Goal: Task Accomplishment & Management: Manage account settings

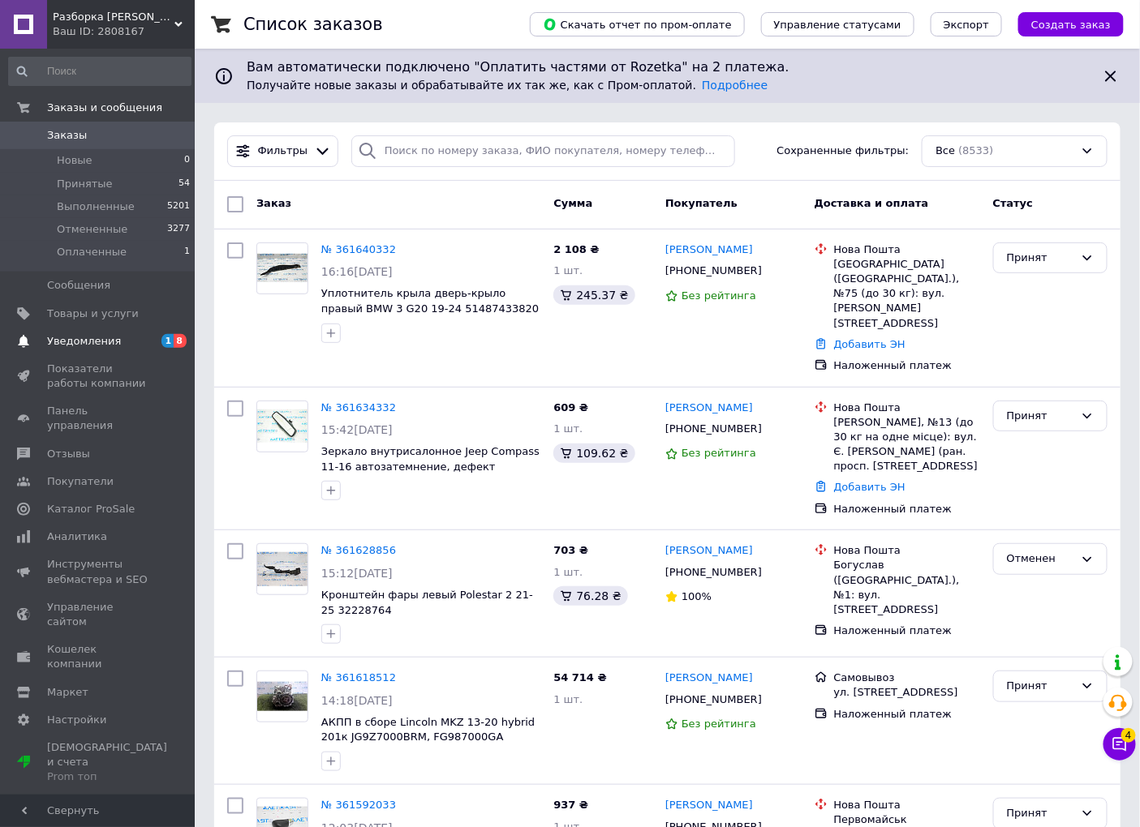
click at [93, 346] on span "Уведомления" at bounding box center [84, 341] width 74 height 15
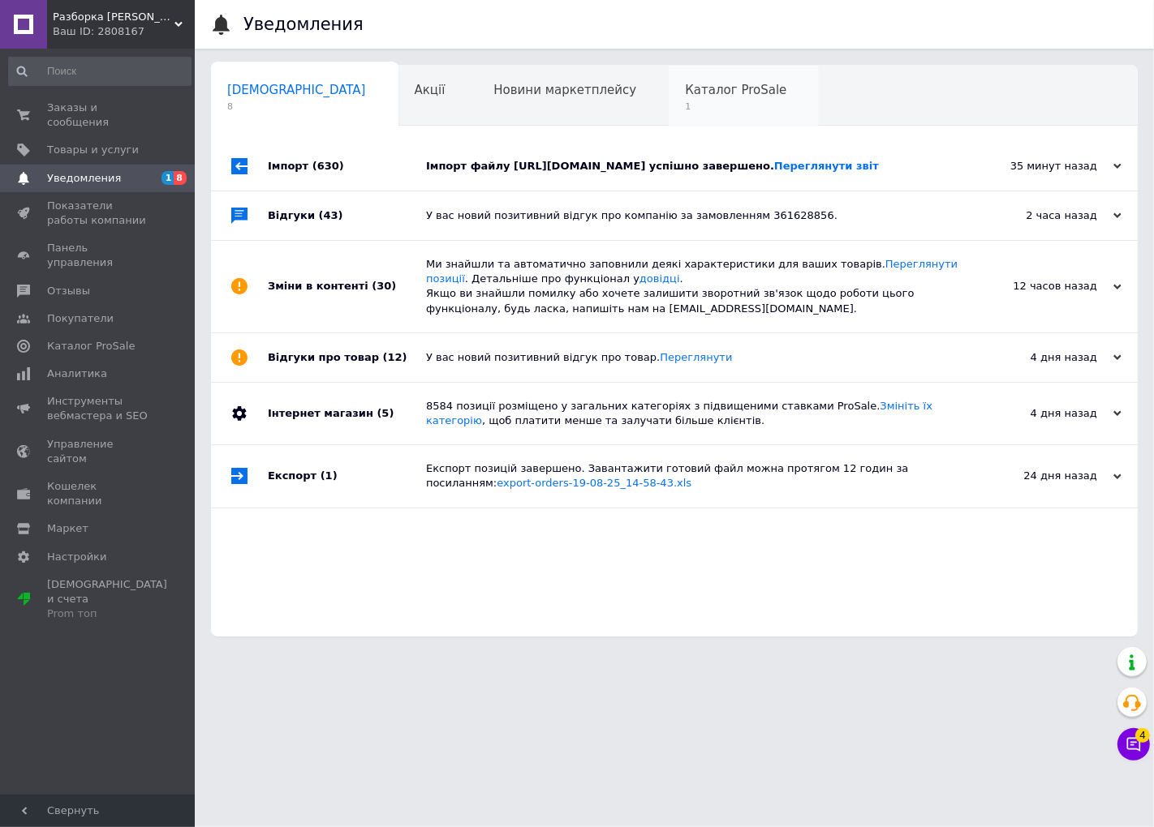
click at [668, 99] on div "Каталог ProSale 1" at bounding box center [743, 97] width 150 height 62
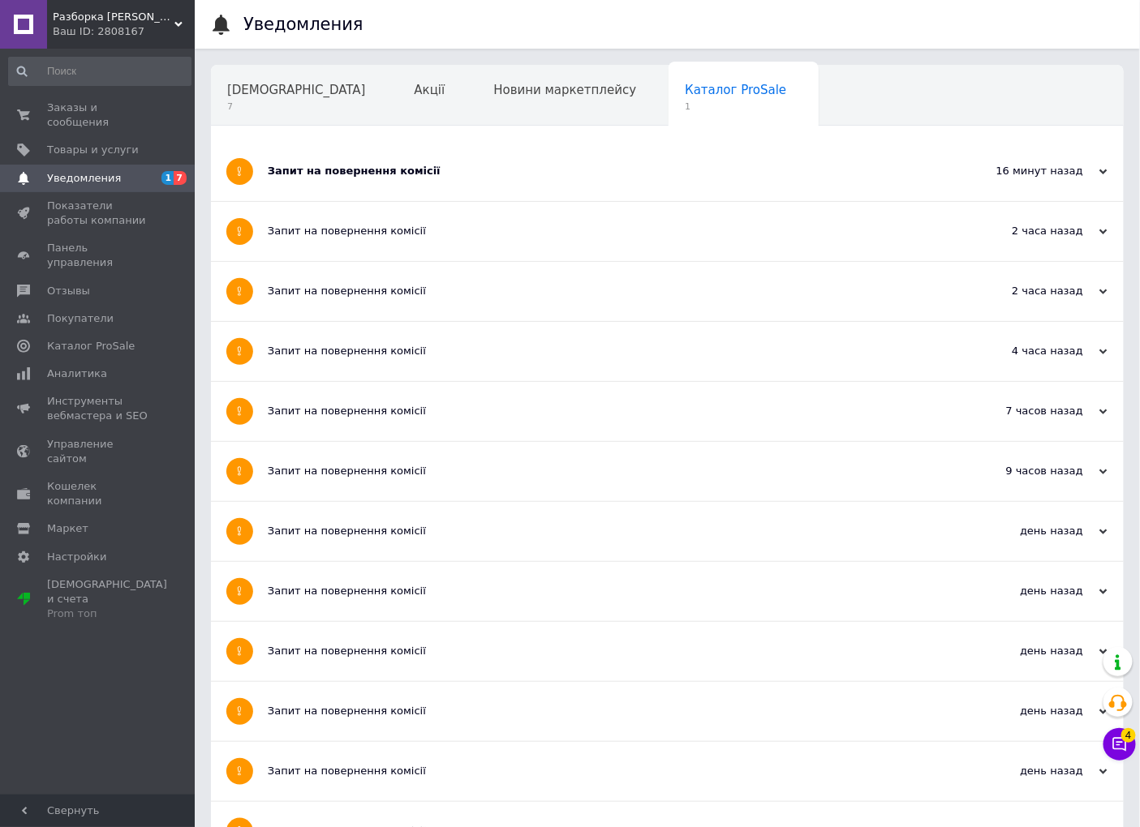
click at [514, 179] on div "Запит на повернення комісії" at bounding box center [606, 171] width 677 height 59
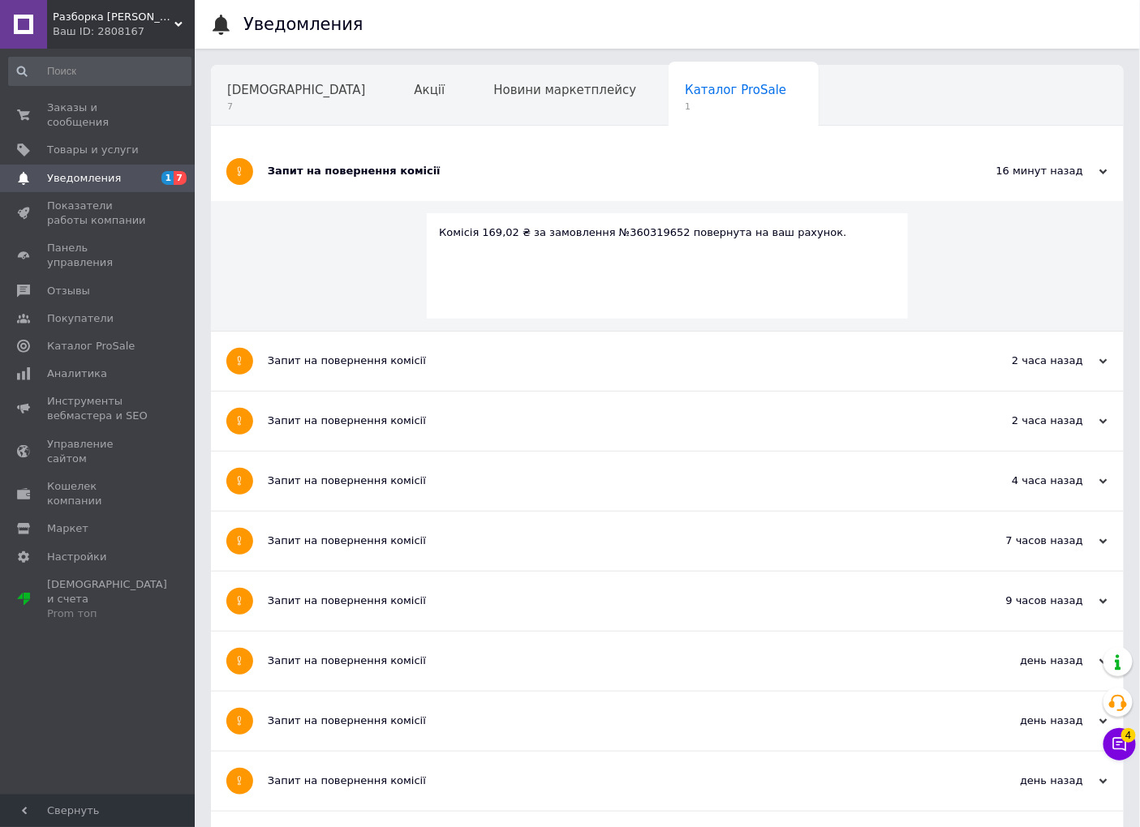
click at [636, 231] on div "Комісія 169,02 ₴ за замовлення №360319652 повернута на ваш рахунок." at bounding box center [667, 233] width 457 height 15
copy div "360319652"
click at [109, 107] on span "Заказы и сообщения" at bounding box center [98, 115] width 103 height 29
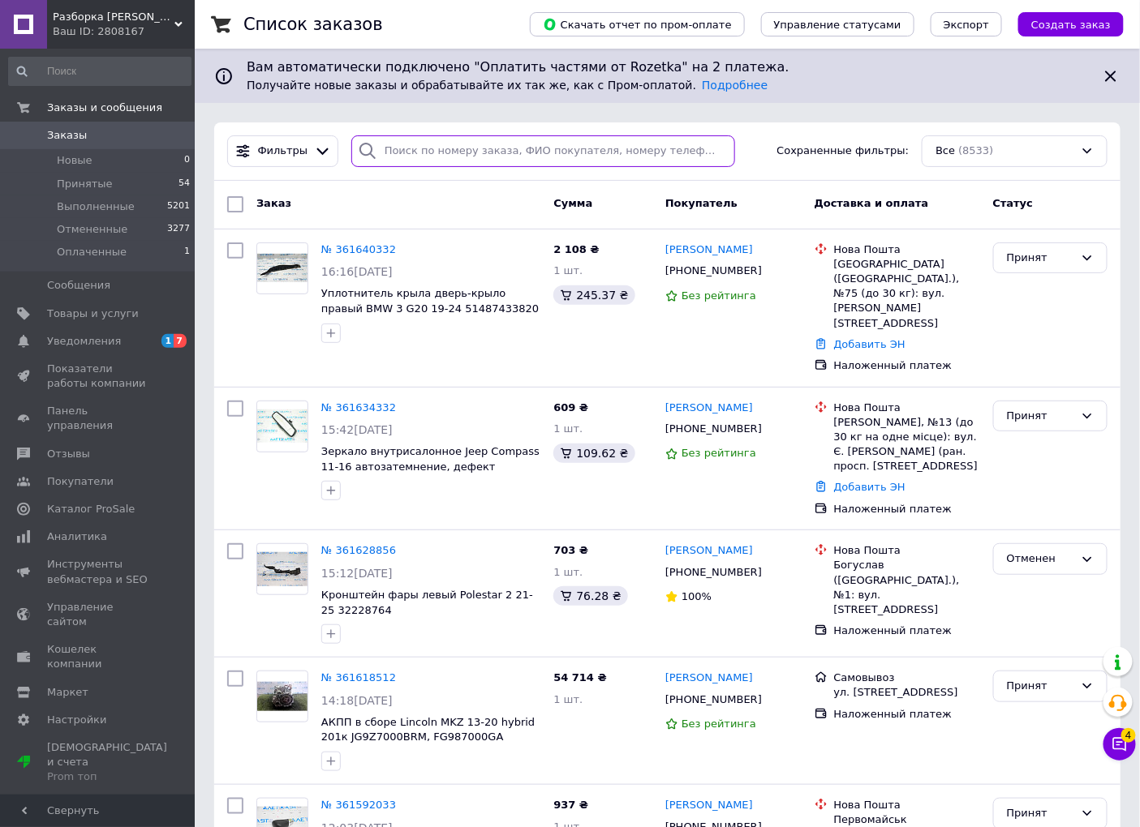
paste input "361340265"
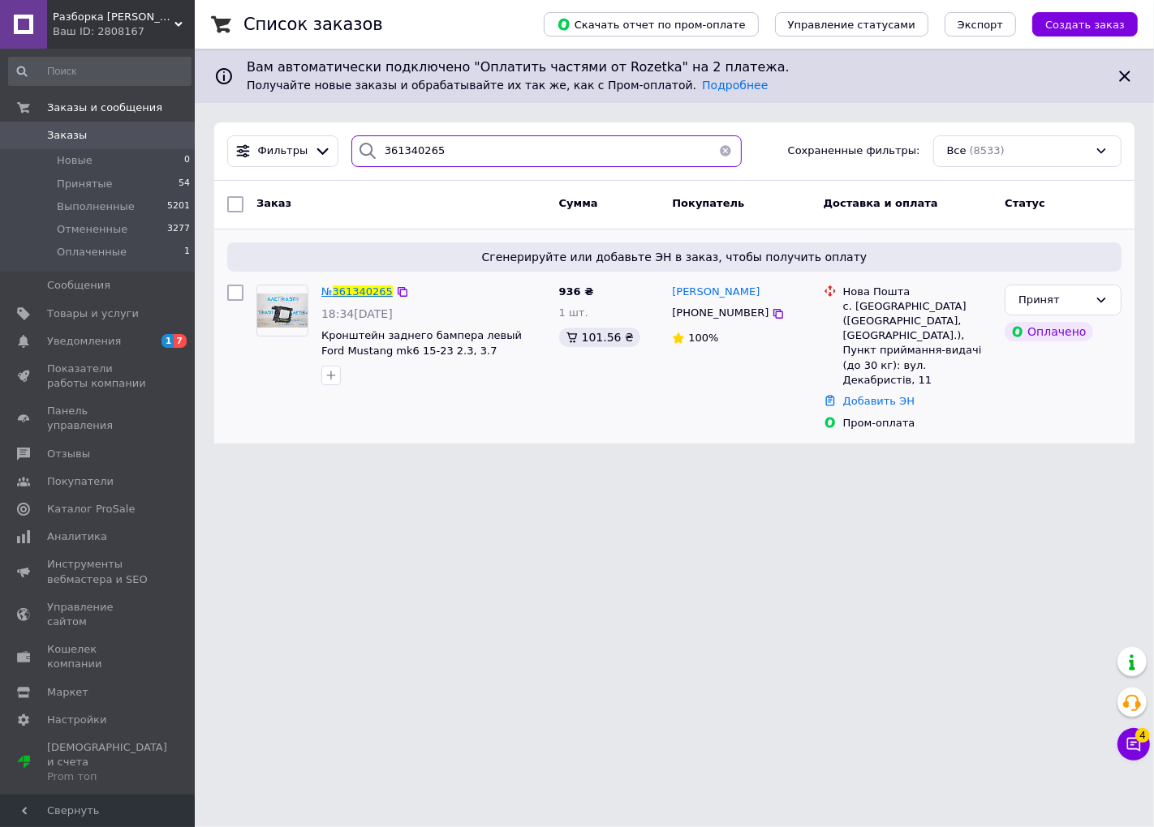
type input "361340265"
click at [372, 290] on span "361340265" at bounding box center [363, 292] width 60 height 12
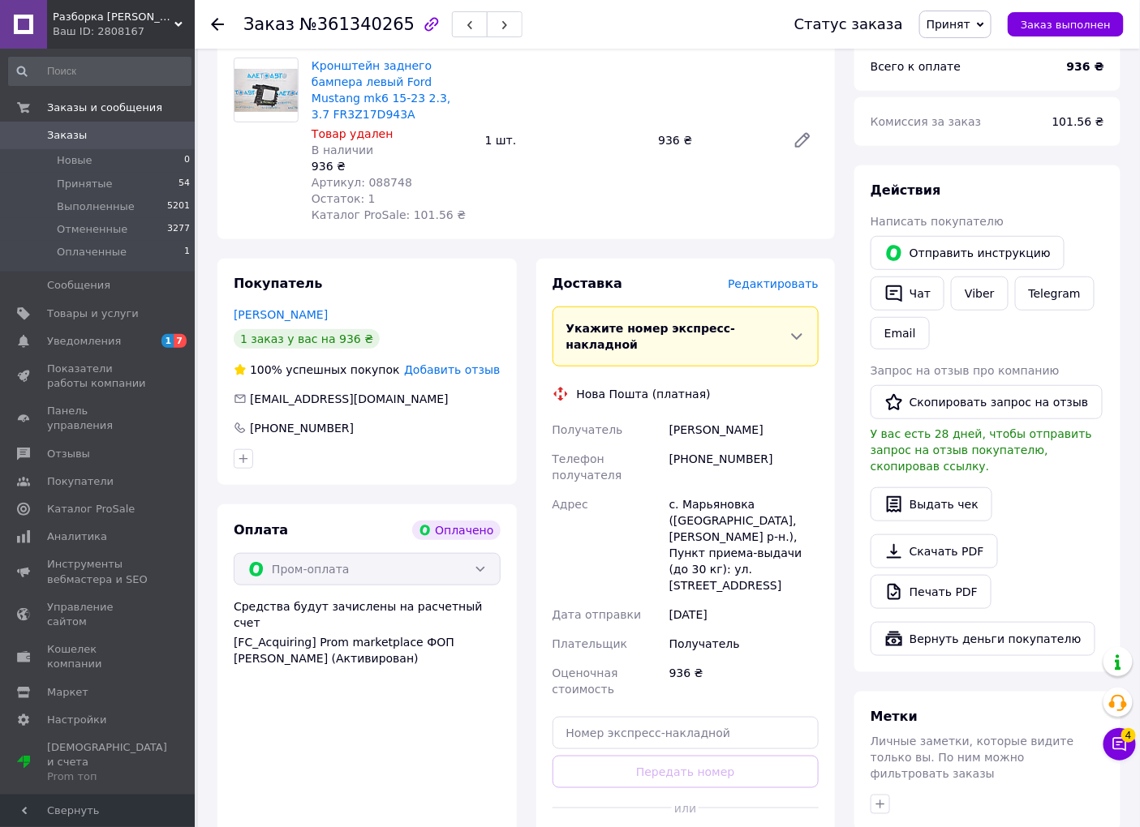
scroll to position [270, 0]
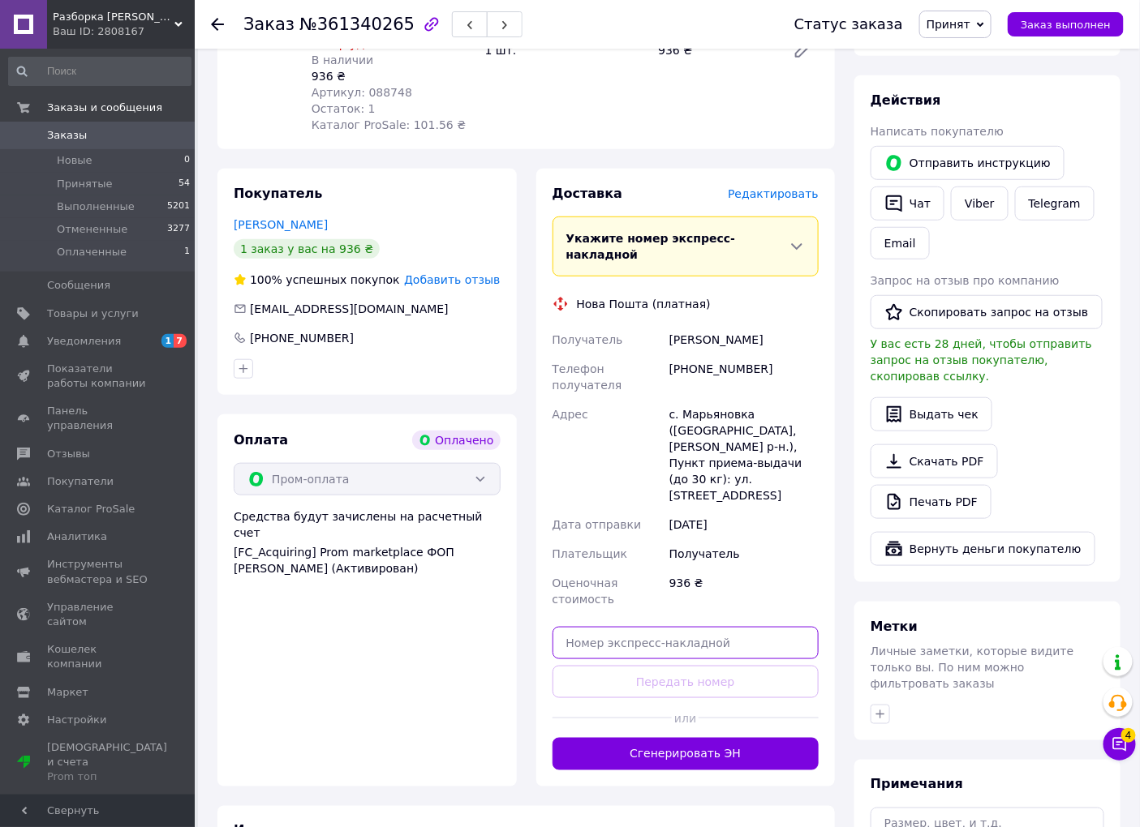
click at [681, 627] on input "text" at bounding box center [685, 643] width 267 height 32
paste input "20451247372770"
type input "20451247372770"
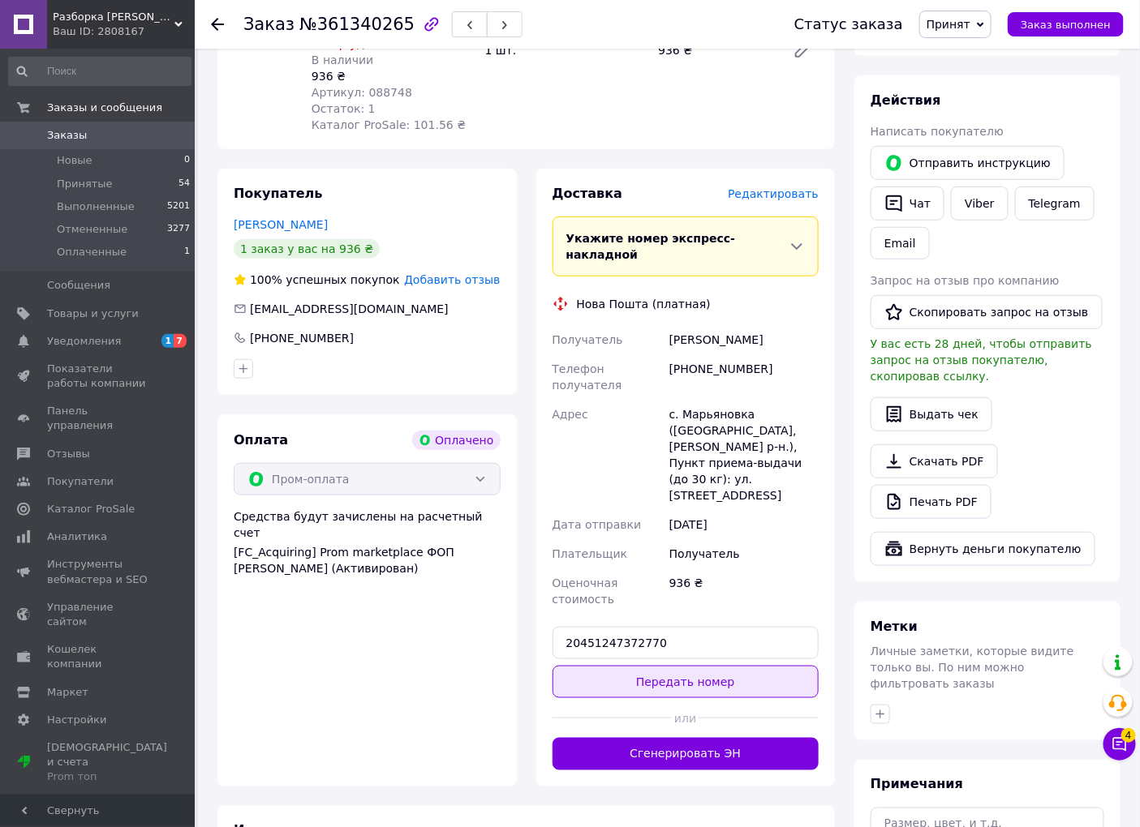
click at [695, 666] on button "Передать номер" at bounding box center [685, 682] width 267 height 32
